Goal: Obtain resource: Obtain resource

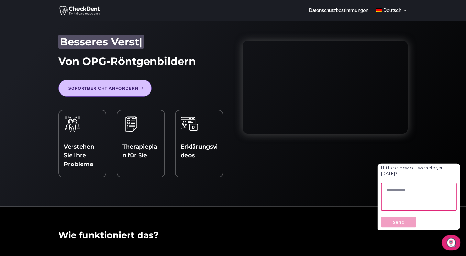
scroll to position [6, 0]
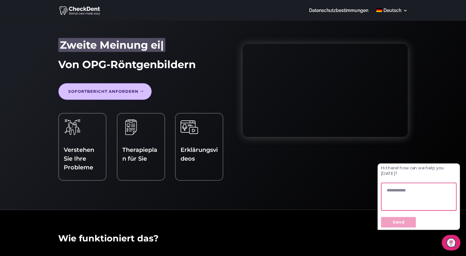
click at [128, 89] on link "Sofortbericht anfordern" at bounding box center [105, 91] width 94 height 17
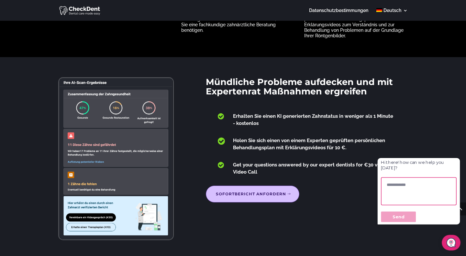
scroll to position [308, 0]
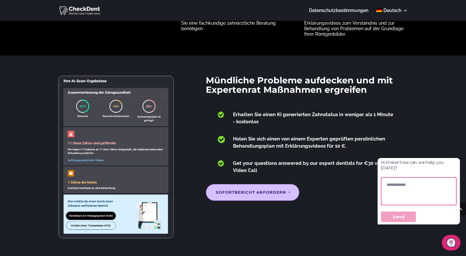
click at [258, 201] on link "Sofortbericht anfordern" at bounding box center [253, 192] width 94 height 17
